Goal: Find specific page/section: Find specific page/section

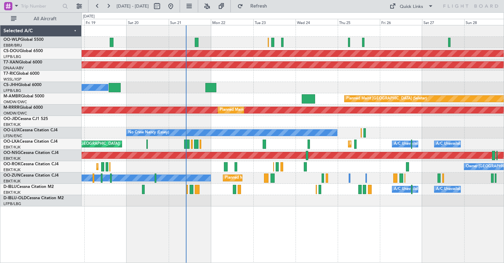
click at [369, 108] on div "Planned Maint Liege Planned Maint [GEOGRAPHIC_DATA] ([GEOGRAPHIC_DATA]) AOG Mai…" at bounding box center [293, 115] width 422 height 181
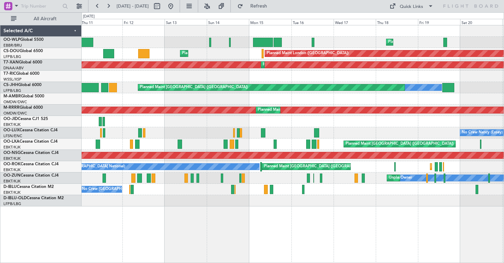
click at [331, 83] on div "Planned Maint Liege Planned Maint Liege Planned Maint [GEOGRAPHIC_DATA] ([GEOGR…" at bounding box center [293, 115] width 422 height 181
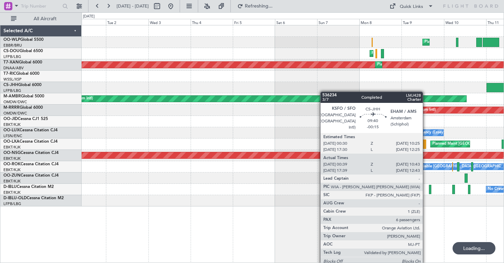
click at [293, 88] on div "Planned Maint Liege Planned Maint [GEOGRAPHIC_DATA] ([GEOGRAPHIC_DATA]) Planned…" at bounding box center [293, 115] width 422 height 181
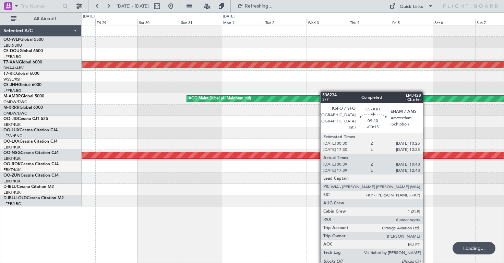
click at [375, 83] on div at bounding box center [293, 87] width 422 height 11
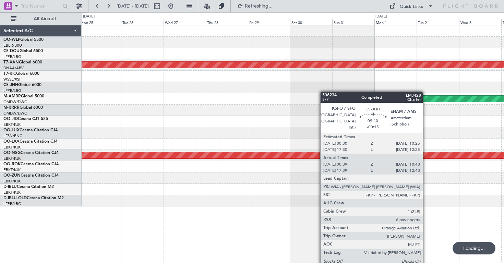
click at [312, 82] on div "AOG Maint Dubai (Al Maktoum Intl) AOG Maint [GEOGRAPHIC_DATA] (Al Maktoum Intl)…" at bounding box center [293, 115] width 422 height 181
click at [298, 114] on div at bounding box center [293, 110] width 422 height 11
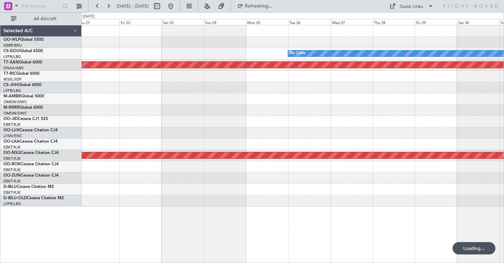
click at [365, 75] on div "No Crew AOG Maint [GEOGRAPHIC_DATA] (Al Maktoum Intl) AOG Maint [GEOGRAPHIC_DAT…" at bounding box center [293, 115] width 422 height 181
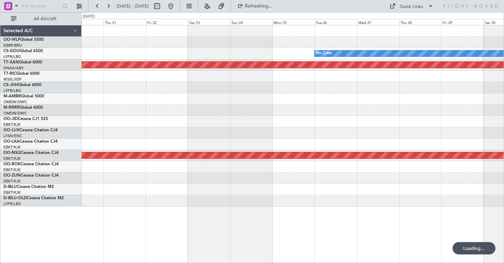
click at [384, 95] on div "AOG Maint Dubai (Al Maktoum Intl)" at bounding box center [293, 98] width 422 height 11
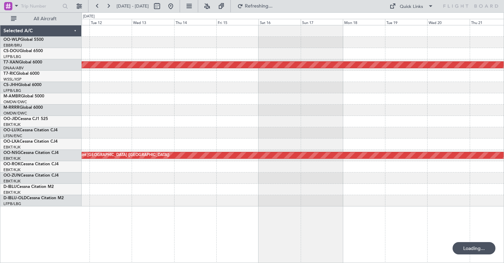
click at [381, 115] on div at bounding box center [293, 110] width 422 height 11
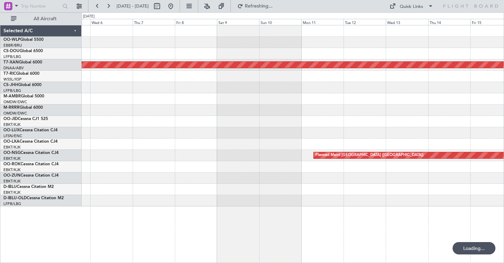
click at [367, 87] on div at bounding box center [293, 87] width 422 height 11
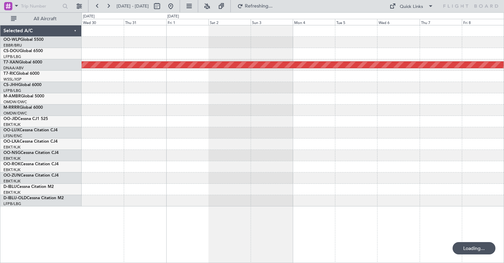
click at [379, 99] on div at bounding box center [293, 98] width 422 height 11
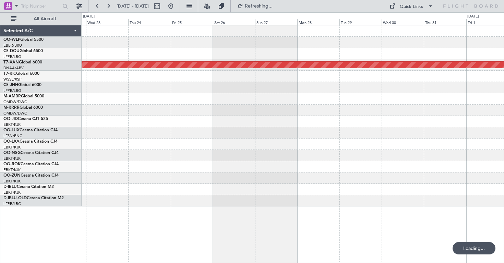
click at [366, 96] on div at bounding box center [293, 98] width 422 height 11
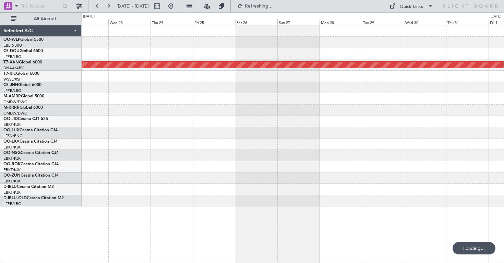
click at [381, 105] on div "AOG Maint Dubai (Al Maktoum Intl)" at bounding box center [293, 115] width 422 height 181
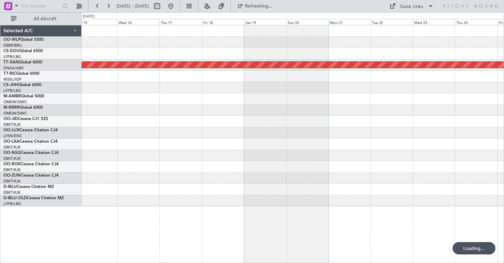
click at [394, 92] on div "AOG Maint Dubai (Al Maktoum Intl)" at bounding box center [293, 115] width 422 height 181
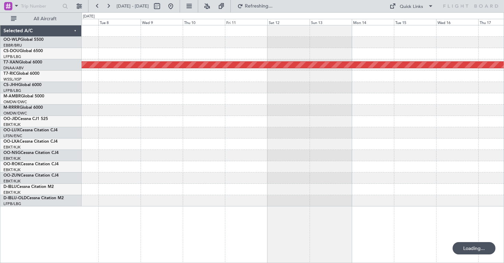
click at [400, 88] on div at bounding box center [293, 87] width 422 height 11
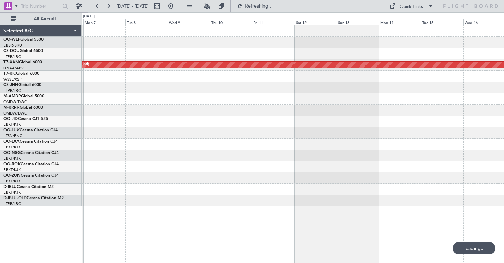
click at [358, 94] on div at bounding box center [293, 98] width 422 height 11
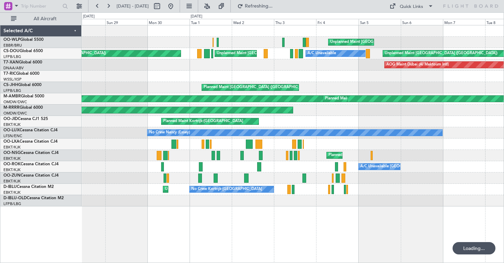
click at [333, 86] on div "Unplanned Maint [GEOGRAPHIC_DATA]-[GEOGRAPHIC_DATA] Unplanned Maint [GEOGRAPHIC…" at bounding box center [293, 115] width 422 height 181
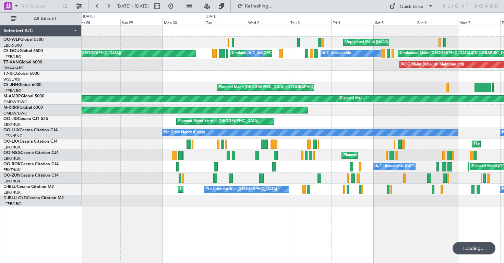
click at [347, 86] on div "Unplanned Maint [GEOGRAPHIC_DATA]-[GEOGRAPHIC_DATA] Planned Maint [GEOGRAPHIC_D…" at bounding box center [293, 115] width 422 height 181
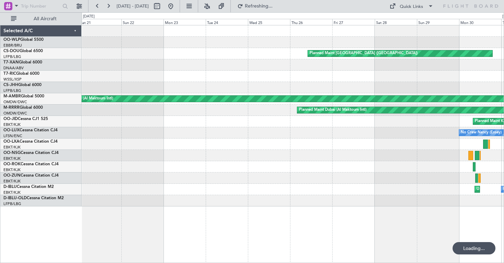
click at [331, 86] on div "Planned Maint [GEOGRAPHIC_DATA] ([GEOGRAPHIC_DATA]) A/C Unavailable Unplanned M…" at bounding box center [293, 115] width 422 height 181
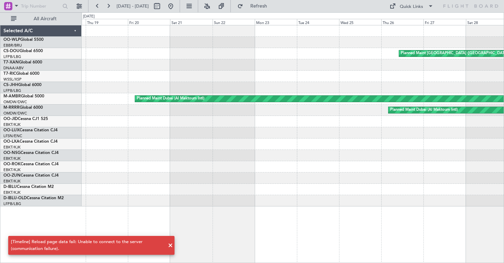
click at [170, 245] on span at bounding box center [170, 245] width 8 height 8
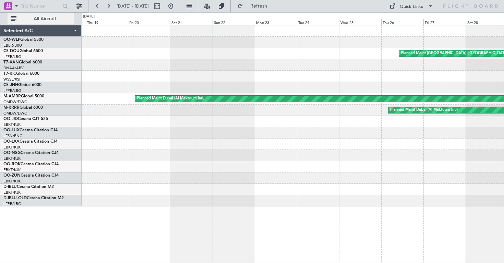
click at [28, 15] on button "All Aircraft" at bounding box center [41, 18] width 67 height 11
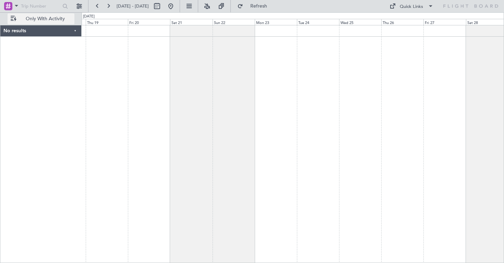
click at [34, 18] on span "Only With Activity" at bounding box center [45, 18] width 54 height 5
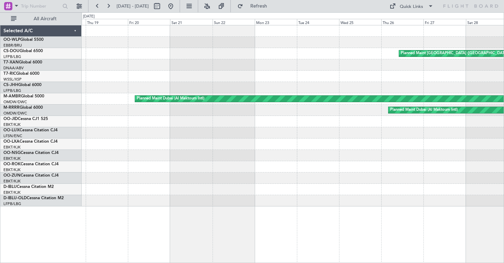
click at [74, 32] on div "Selected A/C" at bounding box center [40, 30] width 81 height 11
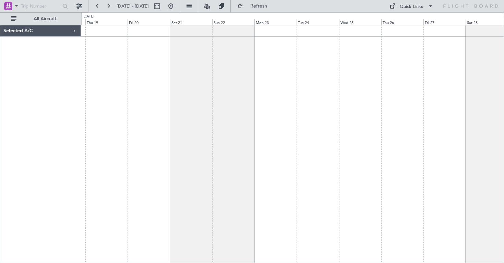
click at [74, 32] on div "Selected A/C" at bounding box center [40, 30] width 81 height 11
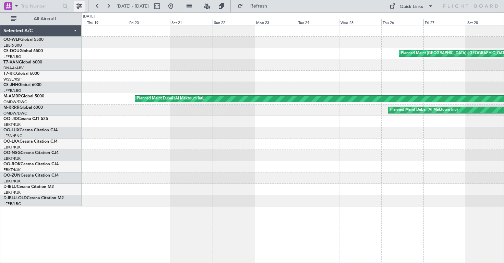
click at [78, 4] on button at bounding box center [79, 6] width 11 height 11
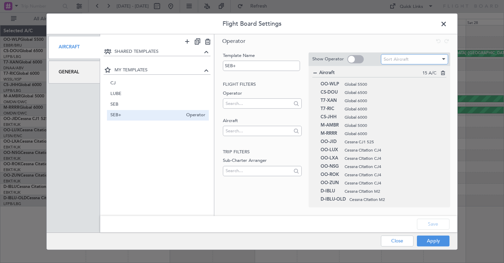
click at [409, 64] on div "Sort Aircraft" at bounding box center [412, 59] width 57 height 10
click at [388, 57] on div at bounding box center [252, 131] width 504 height 263
click at [242, 132] on input "text" at bounding box center [258, 130] width 65 height 10
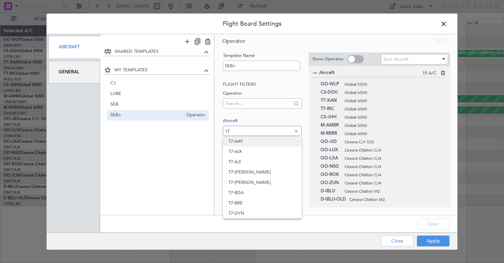
type input "t7"
click at [251, 141] on span "T7-AAY" at bounding box center [262, 141] width 68 height 10
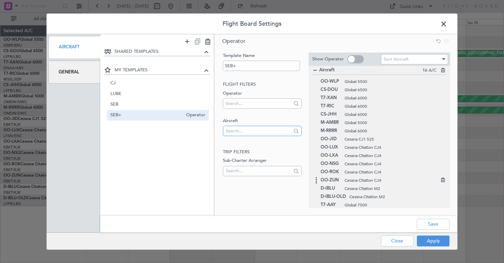
scroll to position [2, 0]
drag, startPoint x: 334, startPoint y: 207, endPoint x: 328, endPoint y: 141, distance: 66.4
click at [433, 226] on button "Save" at bounding box center [433, 224] width 33 height 11
click at [432, 239] on div "Apply Close" at bounding box center [402, 241] width 100 height 17
click at [244, 129] on input "text" at bounding box center [258, 130] width 65 height 10
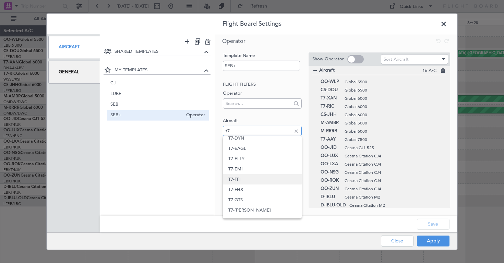
scroll to position [65, 0]
type input "t7"
click at [265, 199] on span "T7-GTS" at bounding box center [262, 199] width 68 height 10
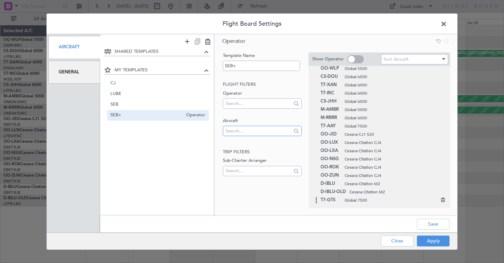
scroll to position [16, 0]
drag, startPoint x: 359, startPoint y: 200, endPoint x: 348, endPoint y: 135, distance: 66.3
click at [236, 130] on input "text" at bounding box center [258, 130] width 65 height 10
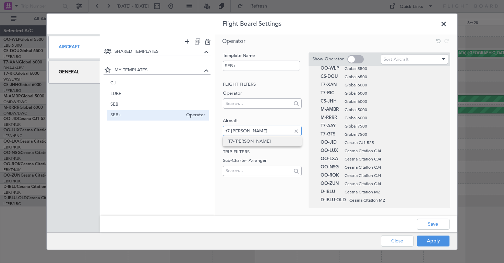
type input "t7-[PERSON_NAME]"
click at [238, 141] on span "T7-[PERSON_NAME]" at bounding box center [262, 141] width 68 height 10
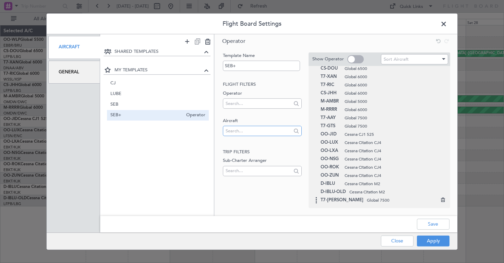
scroll to position [24, 0]
drag, startPoint x: 335, startPoint y: 201, endPoint x: 329, endPoint y: 128, distance: 72.6
drag, startPoint x: 328, startPoint y: 137, endPoint x: 329, endPoint y: 124, distance: 13.1
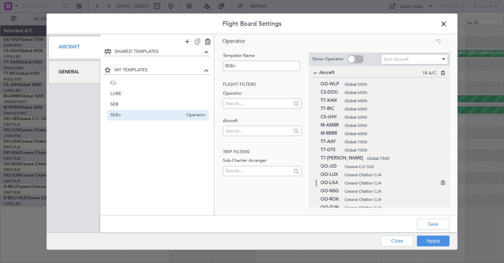
scroll to position [0, 0]
click at [432, 226] on button "Save" at bounding box center [433, 224] width 33 height 11
click at [435, 240] on button "Apply" at bounding box center [433, 240] width 33 height 11
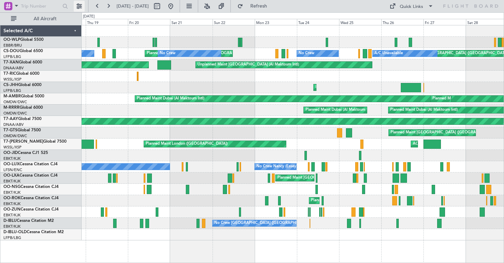
click at [81, 7] on button at bounding box center [79, 6] width 11 height 11
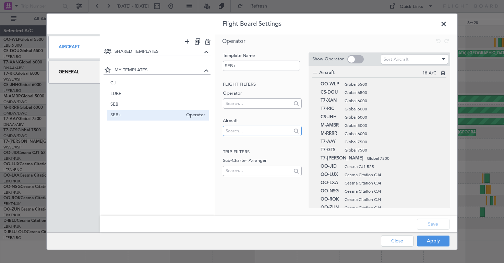
click at [242, 129] on input "text" at bounding box center [258, 130] width 65 height 10
type input "vp"
click at [251, 141] on span "VP-BCY" at bounding box center [262, 141] width 68 height 10
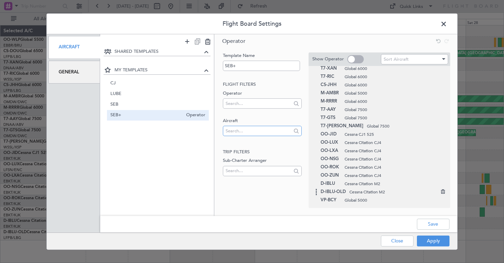
scroll to position [32, 0]
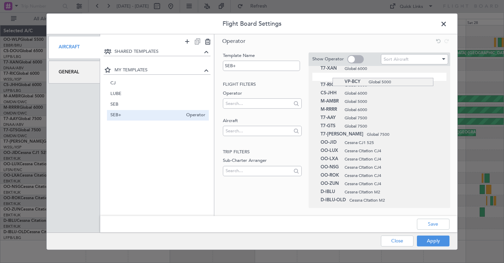
drag, startPoint x: 332, startPoint y: 201, endPoint x: 328, endPoint y: 76, distance: 125.2
drag, startPoint x: 326, startPoint y: 80, endPoint x: 322, endPoint y: 107, distance: 27.3
click at [243, 133] on input "text" at bounding box center [258, 130] width 65 height 10
type input "vp"
click at [250, 149] on span "VP-BVV" at bounding box center [262, 151] width 68 height 10
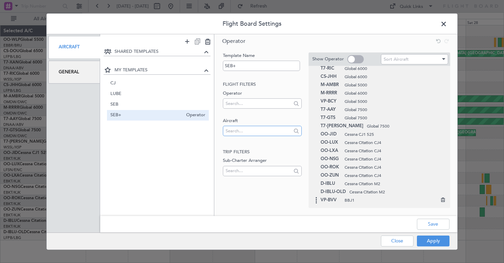
scroll to position [40, 0]
click at [442, 200] on icon at bounding box center [442, 198] width 5 height 5
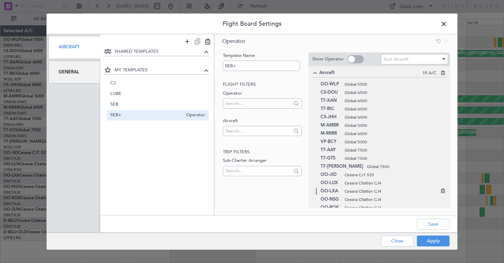
scroll to position [0, 0]
click at [428, 241] on button "Apply" at bounding box center [433, 240] width 33 height 11
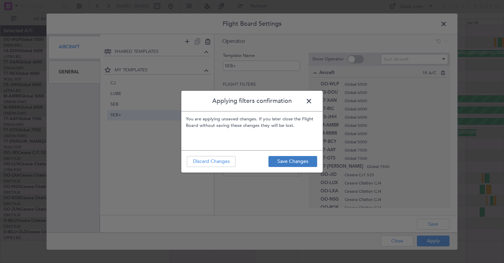
click at [294, 160] on button "Save Changes" at bounding box center [292, 161] width 49 height 11
